Goal: Task Accomplishment & Management: Manage account settings

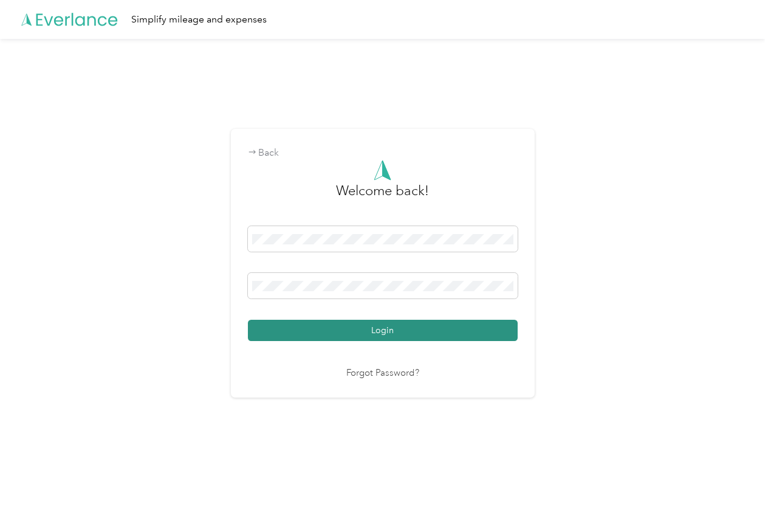
click at [274, 326] on button "Login" at bounding box center [383, 330] width 270 height 21
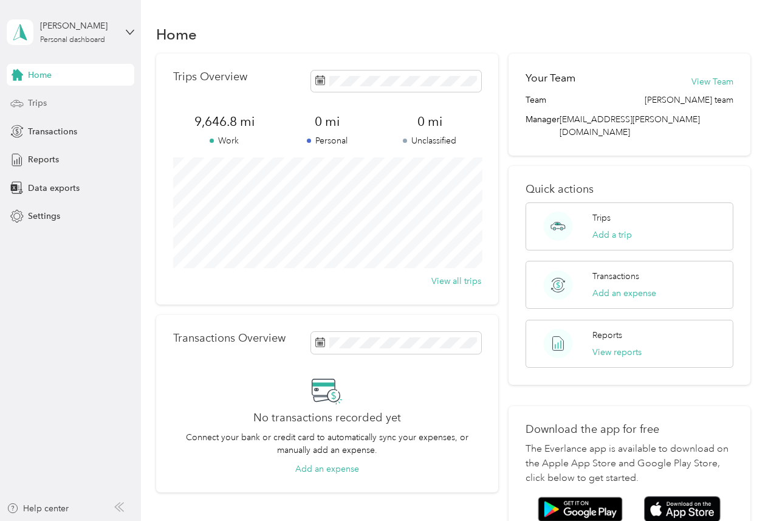
click at [35, 98] on span "Trips" at bounding box center [37, 103] width 19 height 13
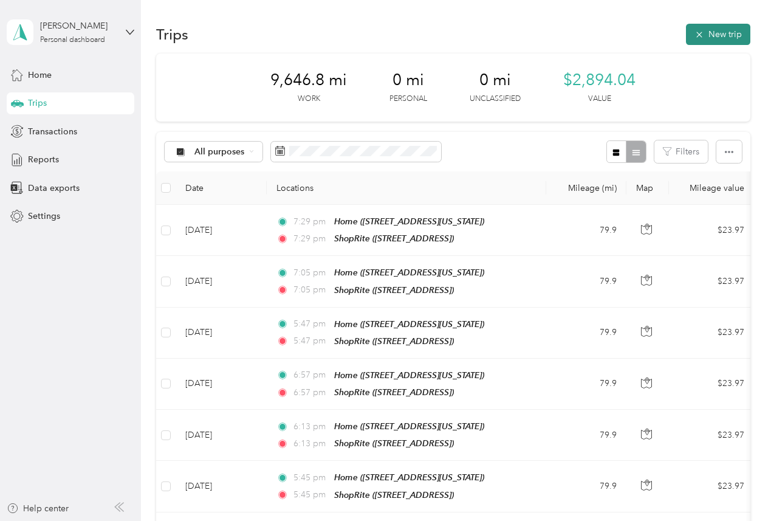
click at [704, 30] on icon "button" at bounding box center [700, 35] width 10 height 10
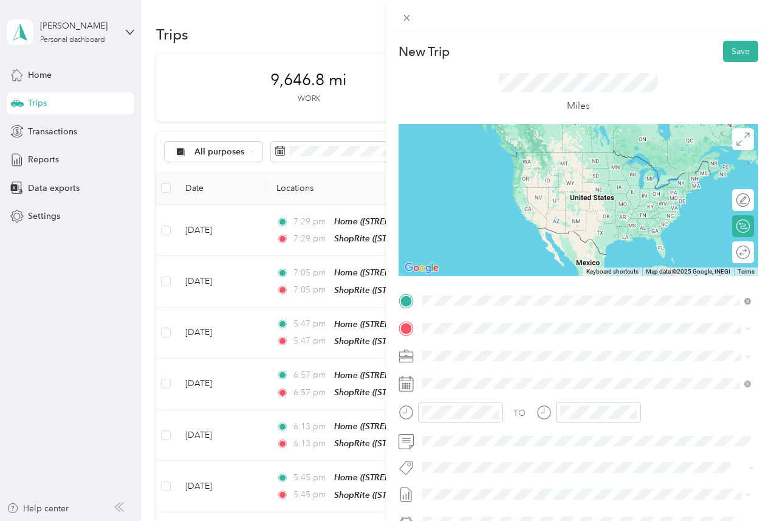
click at [463, 396] on div "Home [STREET_ADDRESS][US_STATE]" at bounding box center [506, 399] width 122 height 26
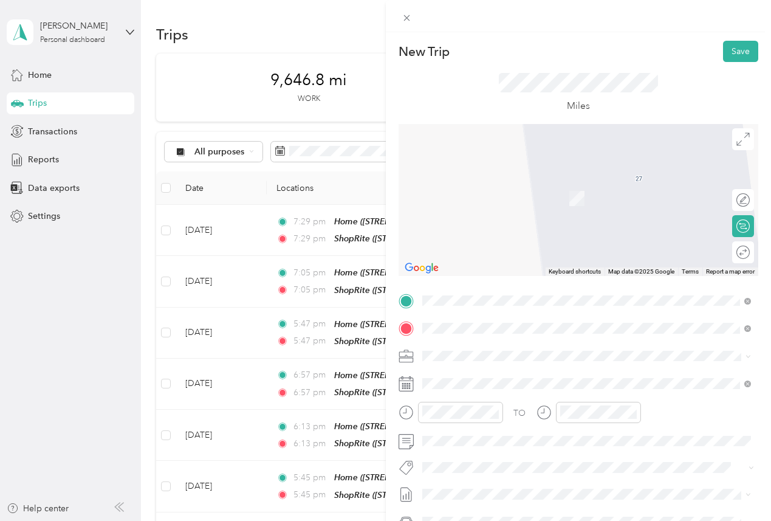
click at [482, 389] on span "[STREET_ADDRESS]" at bounding box center [483, 394] width 77 height 10
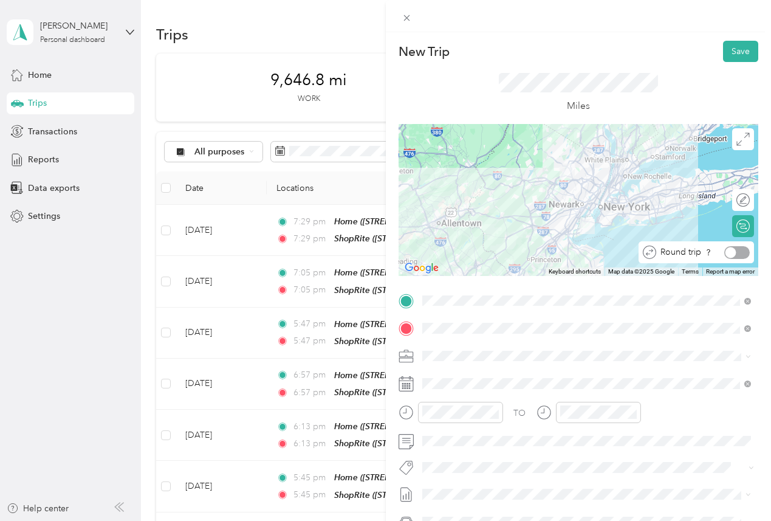
click at [726, 249] on div at bounding box center [731, 252] width 11 height 11
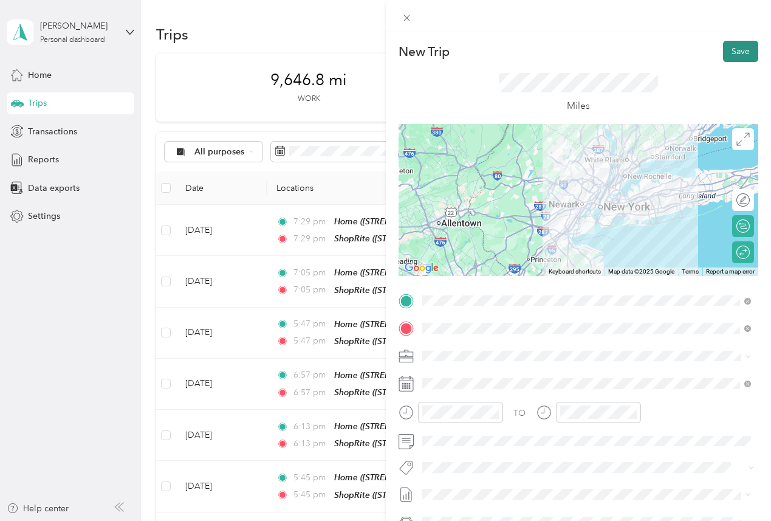
click at [734, 46] on button "Save" at bounding box center [740, 51] width 35 height 21
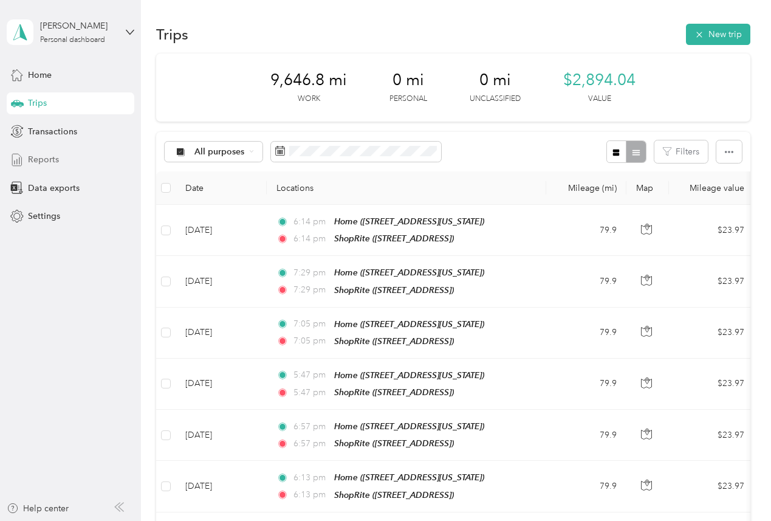
click at [38, 156] on span "Reports" at bounding box center [43, 159] width 31 height 13
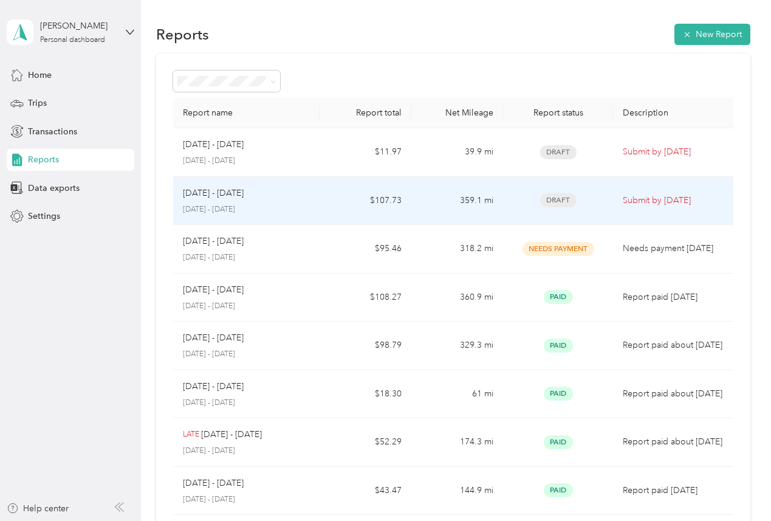
click at [644, 195] on p "Submit by [DATE]" at bounding box center [674, 200] width 103 height 13
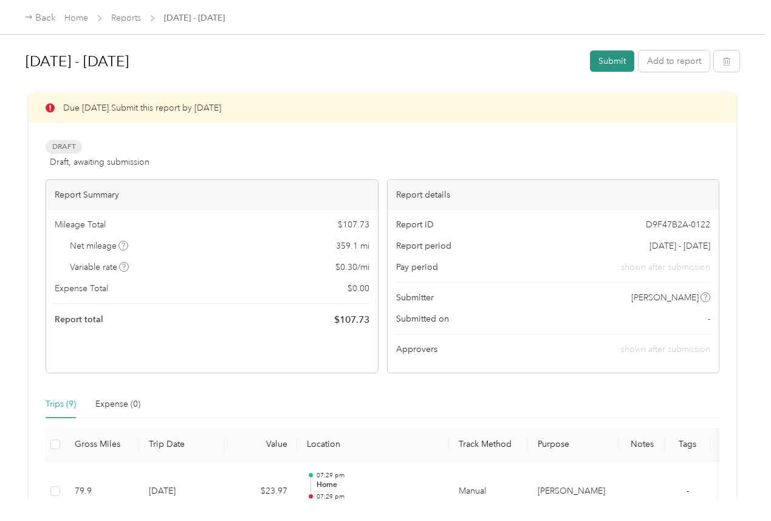
click at [610, 59] on button "Submit" at bounding box center [612, 60] width 44 height 21
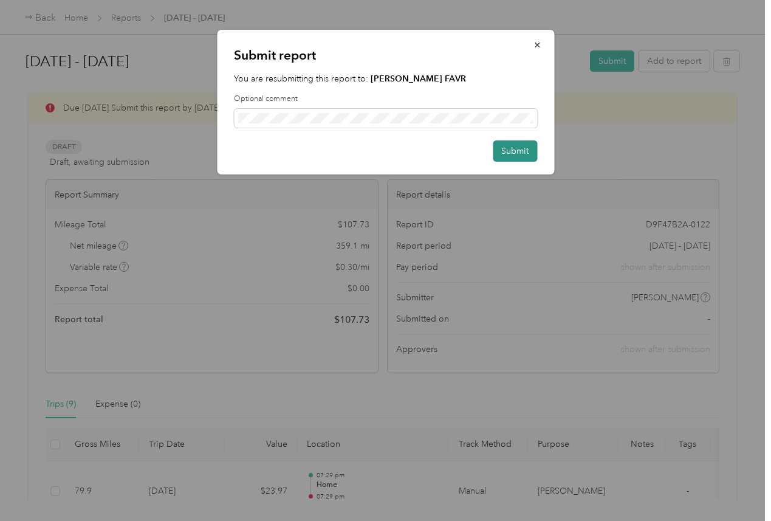
click at [519, 149] on button "Submit" at bounding box center [515, 150] width 44 height 21
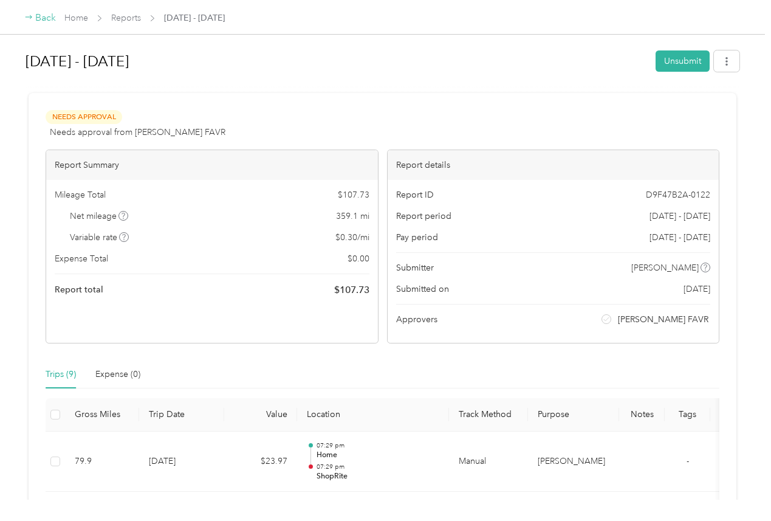
click at [45, 17] on div "Back" at bounding box center [40, 18] width 32 height 15
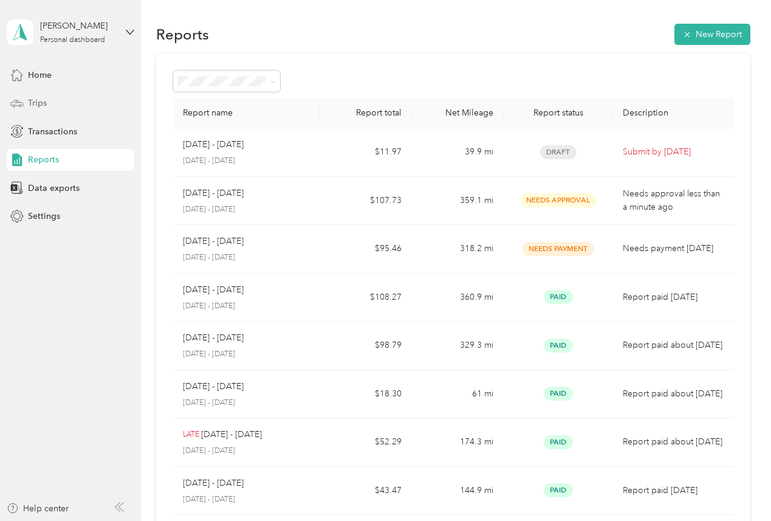
click at [33, 100] on span "Trips" at bounding box center [37, 103] width 19 height 13
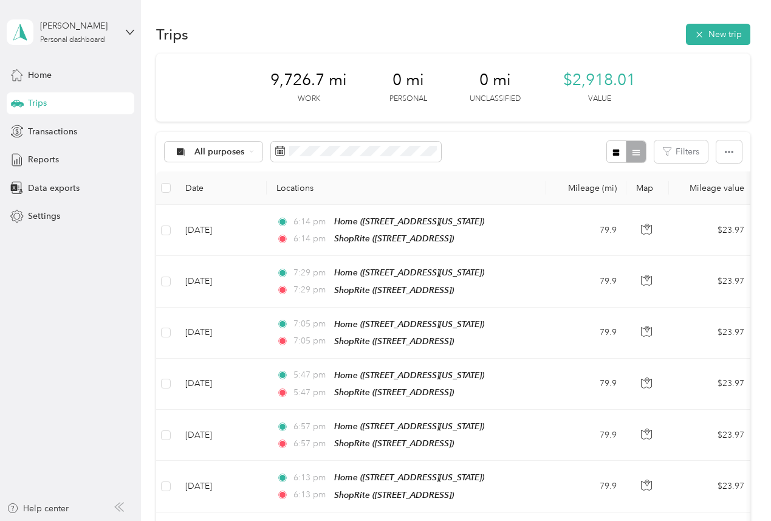
click at [88, 18] on div "[PERSON_NAME] Personal dashboard" at bounding box center [71, 32] width 128 height 43
click at [46, 98] on div "Log out" at bounding box center [41, 96] width 47 height 13
